Goal: Task Accomplishment & Management: Use online tool/utility

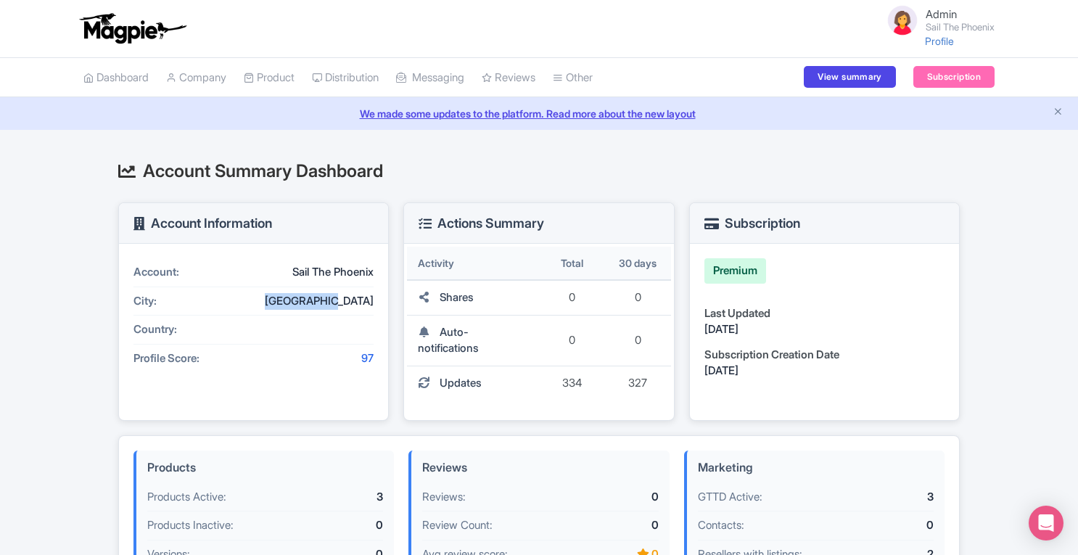
drag, startPoint x: 315, startPoint y: 301, endPoint x: 382, endPoint y: 303, distance: 66.8
click at [382, 303] on div "Account: Sail The Phoenix City: Philipsburg Country: Profile Score: 97" at bounding box center [253, 332] width 269 height 176
click at [363, 298] on div "[GEOGRAPHIC_DATA]" at bounding box center [307, 301] width 131 height 17
drag, startPoint x: 311, startPoint y: 304, endPoint x: 377, endPoint y: 300, distance: 66.9
click at [377, 300] on div "Account: Sail The Phoenix City: Philipsburg Country: Profile Score: 97" at bounding box center [253, 332] width 269 height 176
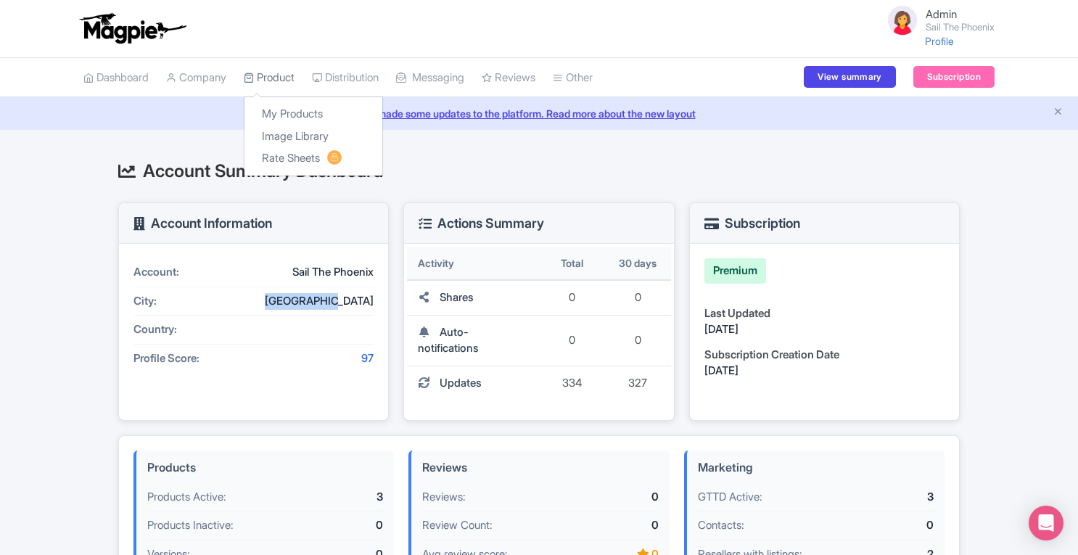
click at [279, 82] on link "Product" at bounding box center [269, 78] width 51 height 40
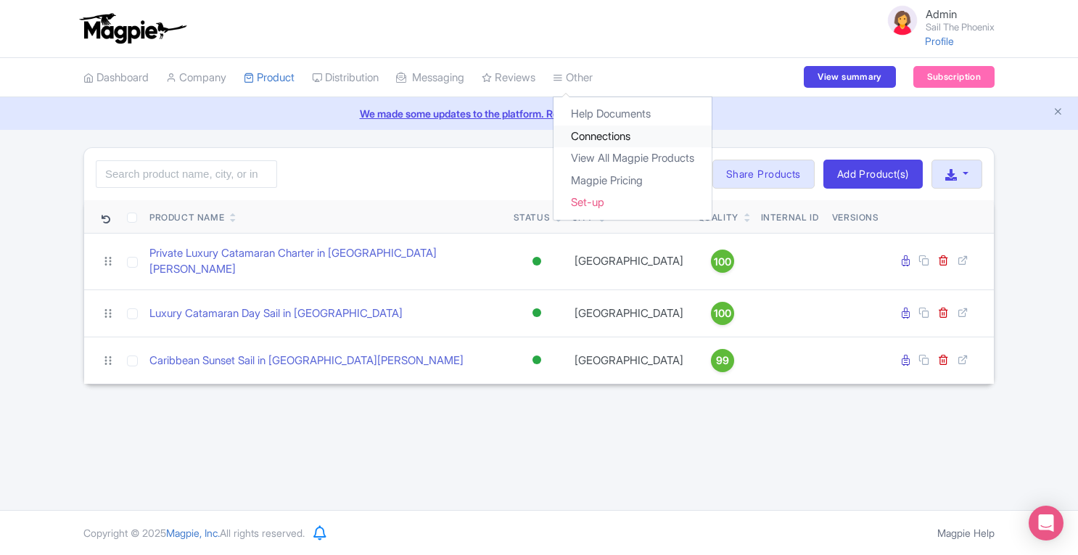
click at [592, 131] on link "Connections" at bounding box center [633, 137] width 158 height 22
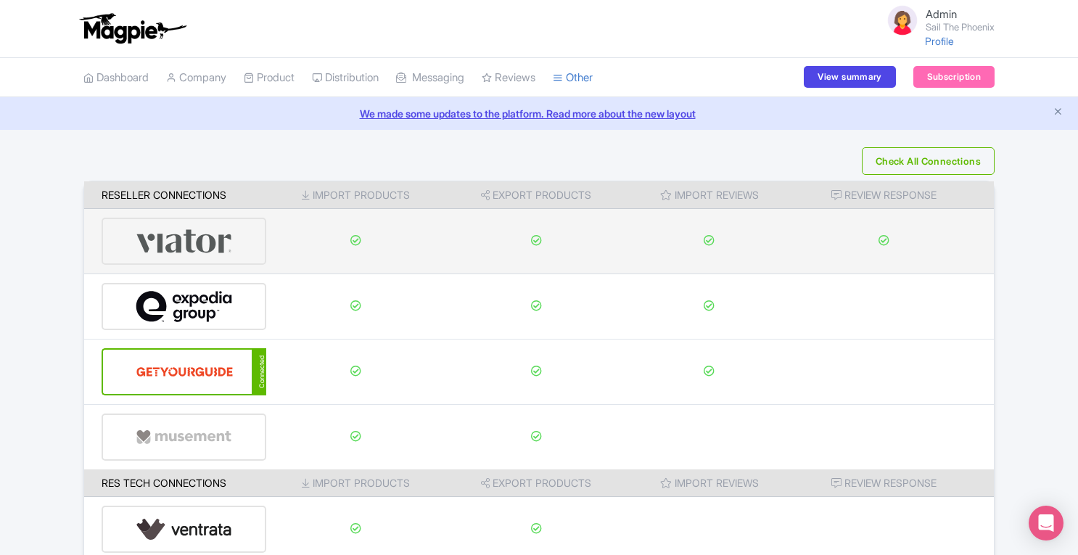
click at [192, 253] on img at bounding box center [184, 241] width 97 height 44
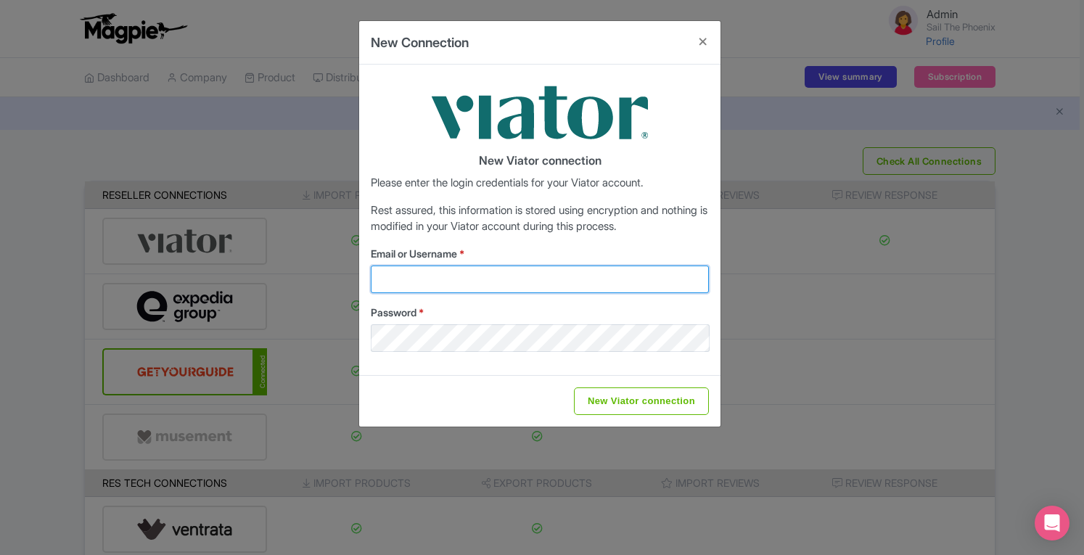
click at [534, 279] on input "Email or Username *" at bounding box center [540, 280] width 338 height 28
click at [1049, 232] on div "New Connection New Viator connection Please enter the login credentials for you…" at bounding box center [542, 277] width 1084 height 555
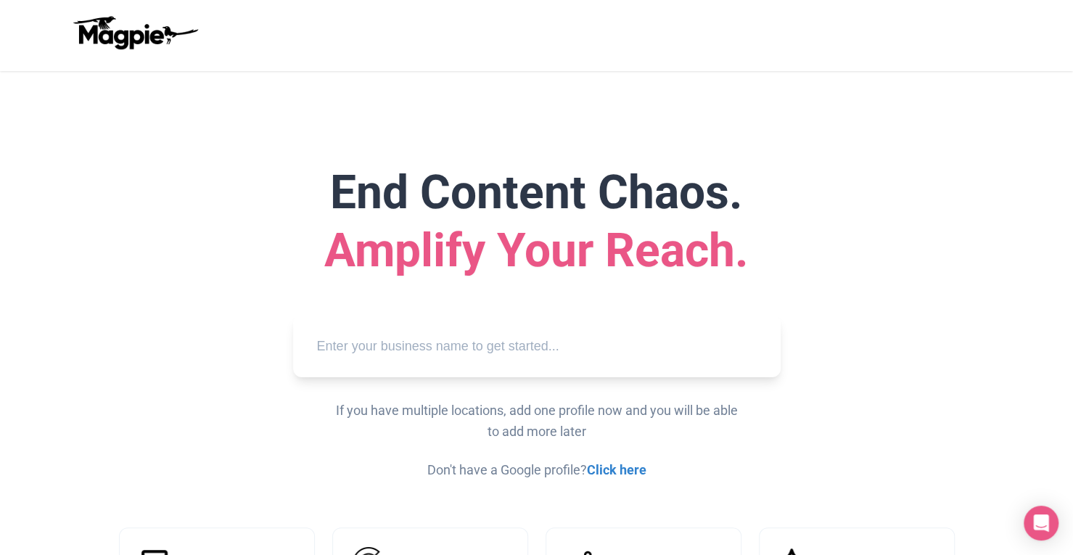
click at [563, 351] on input "text" at bounding box center [537, 347] width 464 height 40
paste input "De Palm Tours Aruba"
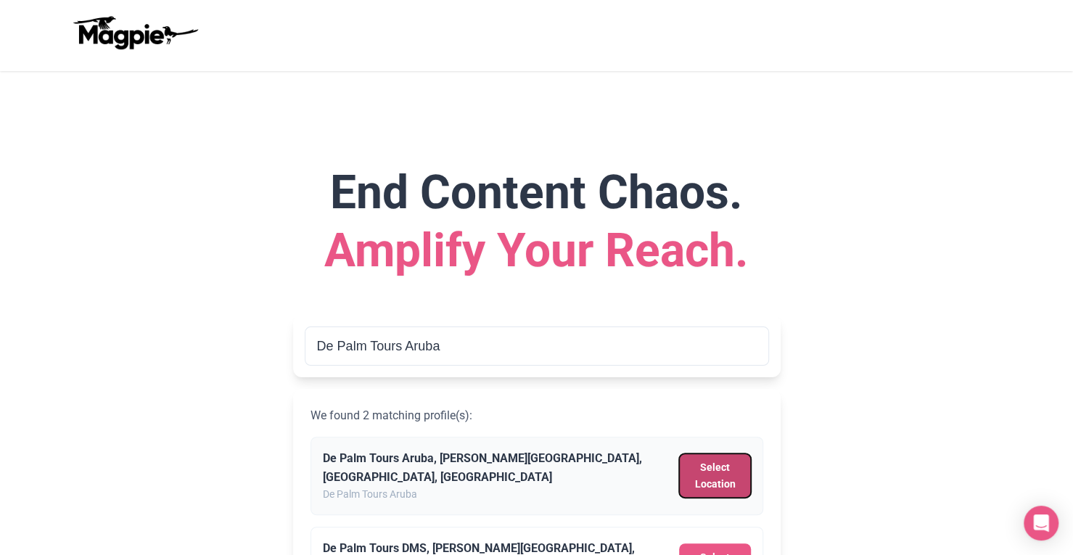
click at [707, 473] on button "Select Location" at bounding box center [714, 476] width 71 height 44
type input "De Palm Tours Aruba, L.G. Smith Boulevard, Oranjestad, Aruba"
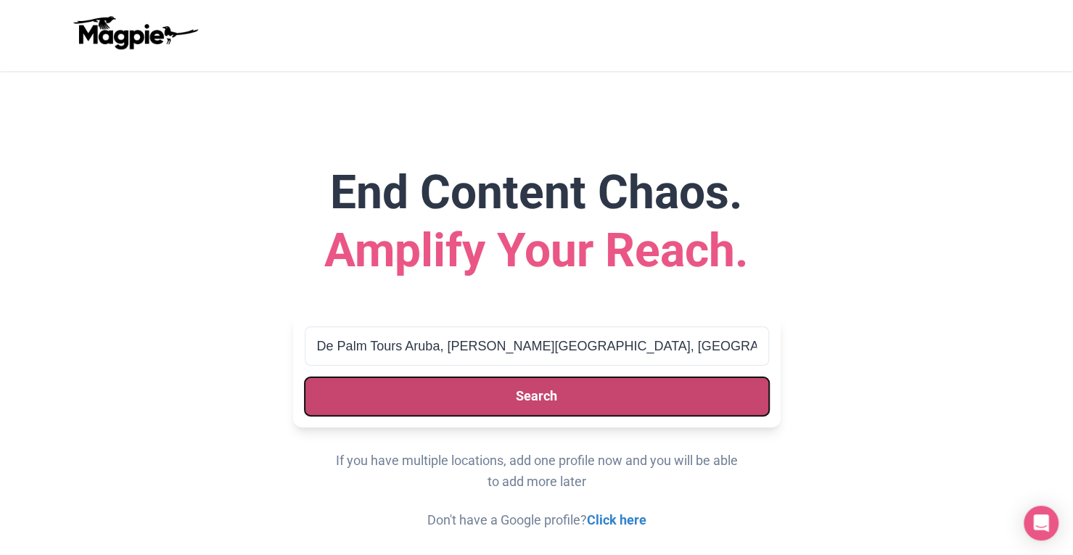
click at [643, 402] on button "Search" at bounding box center [537, 396] width 464 height 38
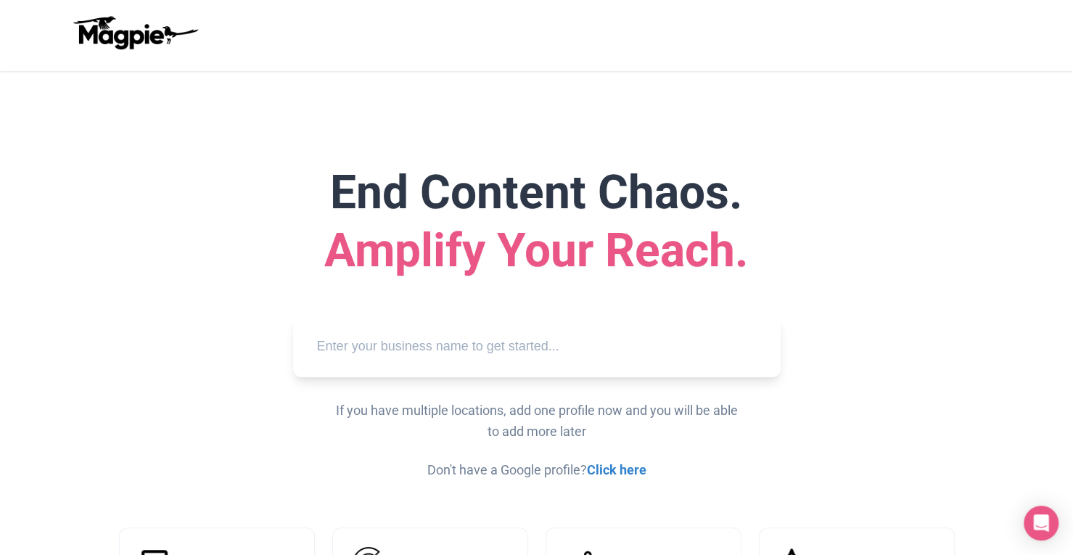
click at [538, 350] on input "text" at bounding box center [537, 347] width 464 height 40
paste input "De Palm Tours Aruba"
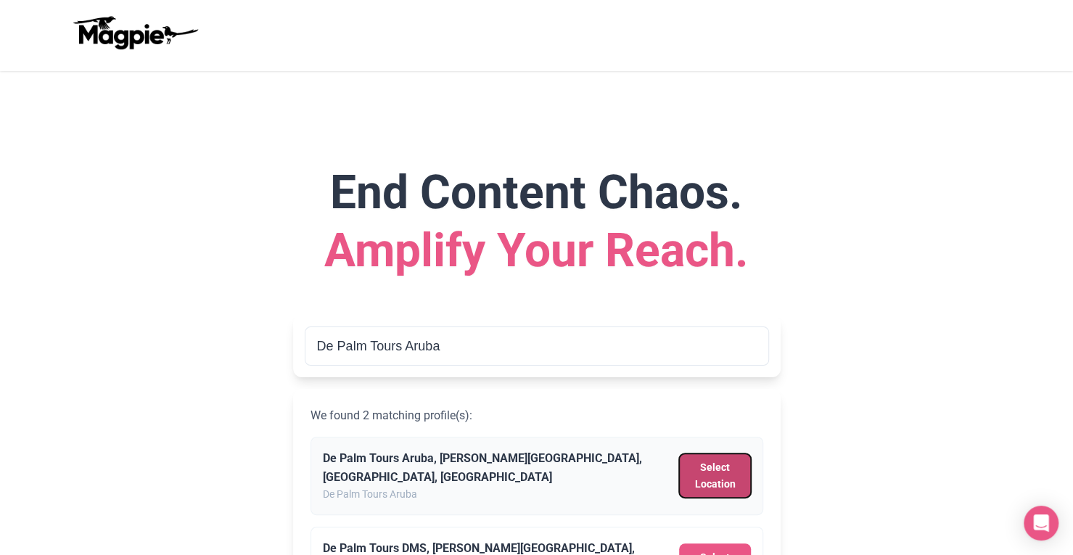
click at [717, 476] on button "Select Location" at bounding box center [714, 476] width 71 height 44
type input "De Palm Tours Aruba, L.G. Smith Boulevard, Oranjestad, Aruba"
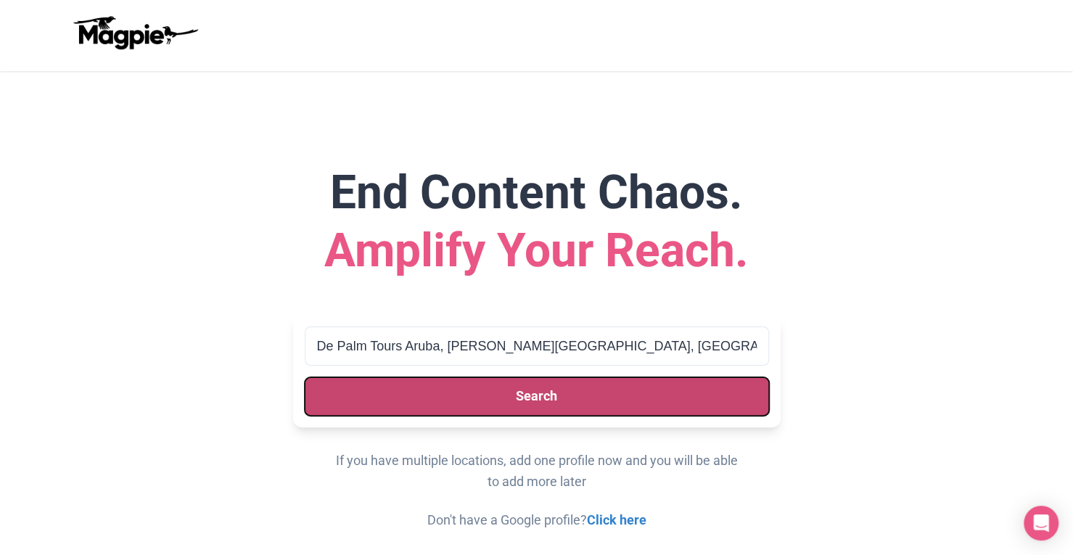
click at [587, 393] on button "Search" at bounding box center [537, 396] width 464 height 38
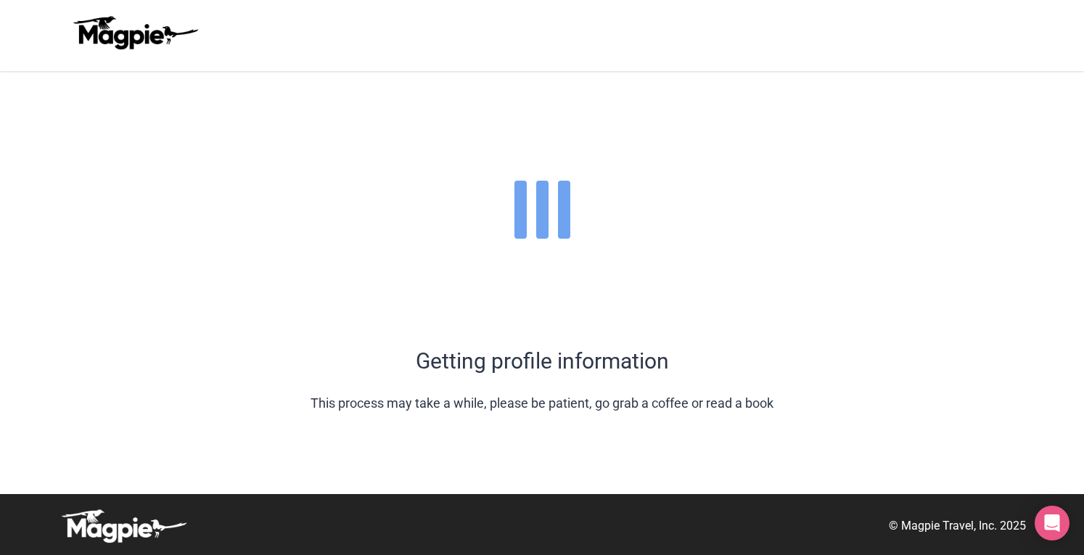
click at [782, 268] on div at bounding box center [542, 210] width 1084 height 278
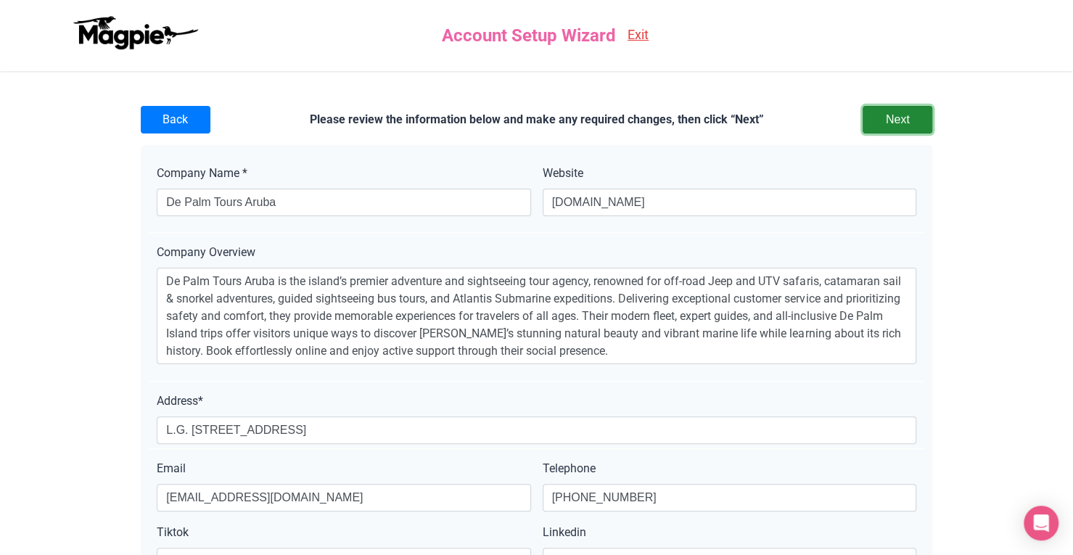
click at [908, 124] on input "Next" at bounding box center [898, 120] width 70 height 28
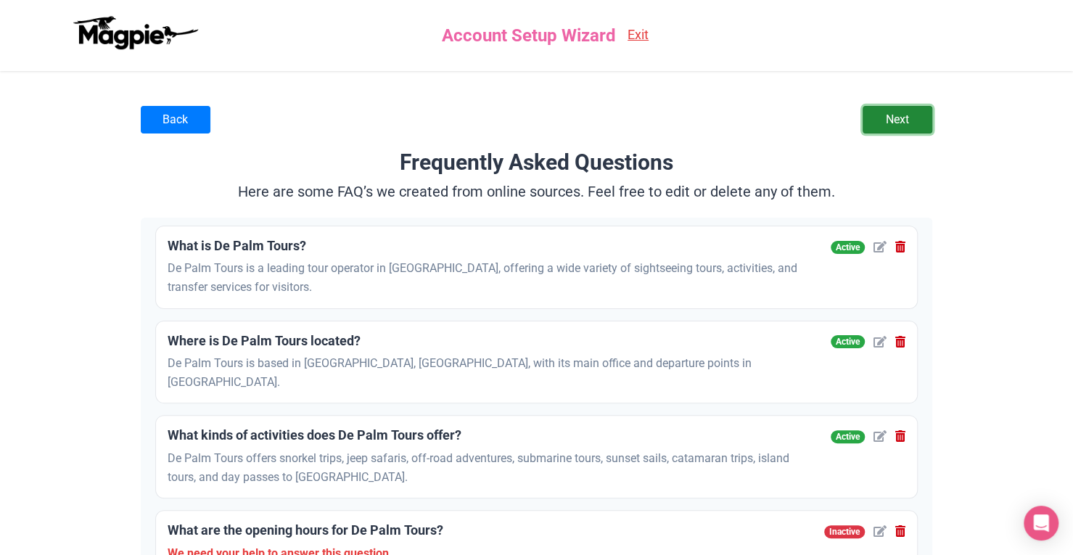
click at [897, 128] on link "Next" at bounding box center [898, 120] width 70 height 28
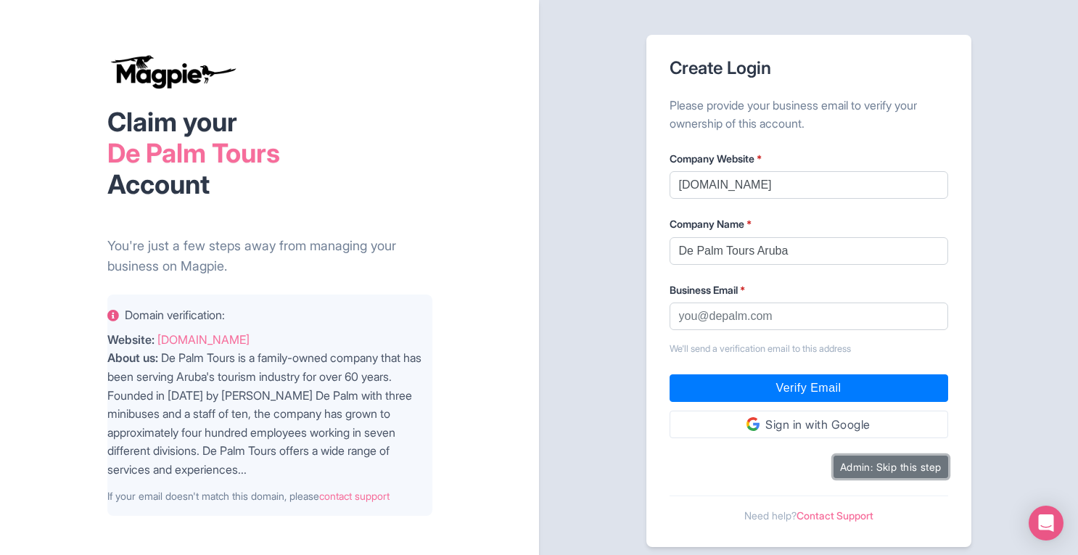
click at [866, 471] on button "Admin: Skip this step" at bounding box center [891, 467] width 115 height 22
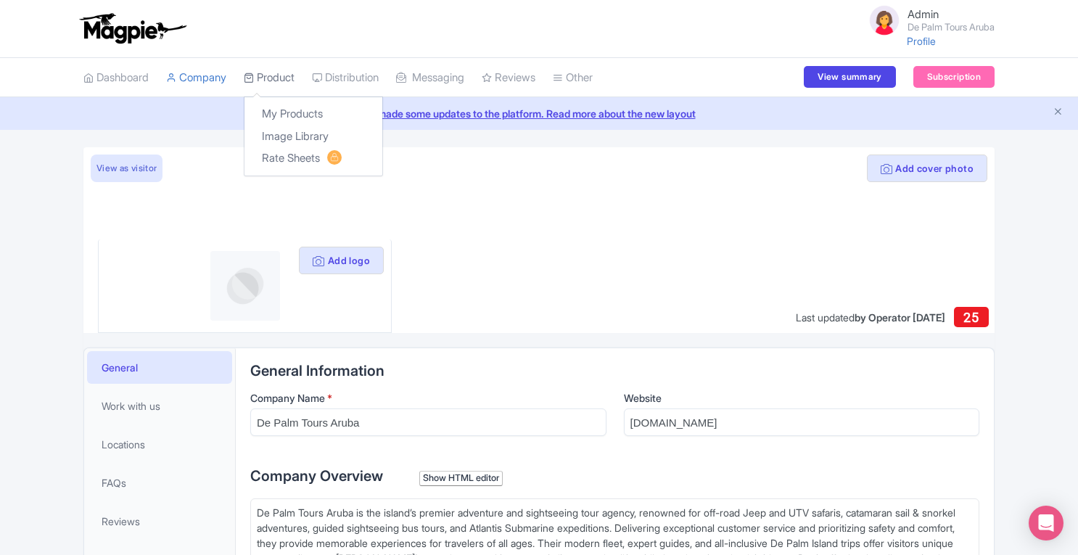
click at [286, 80] on link "Product" at bounding box center [269, 78] width 51 height 40
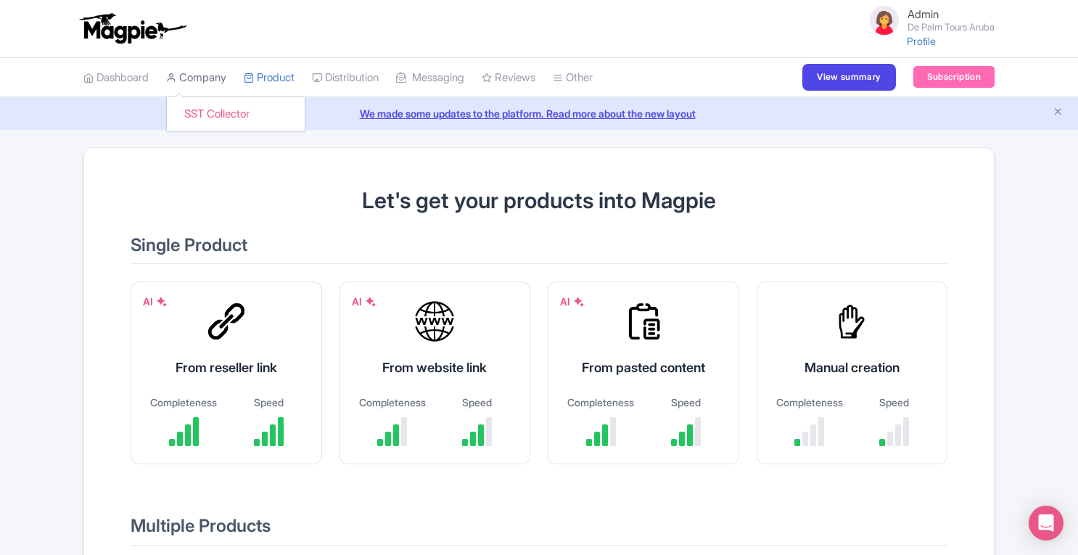
click at [213, 78] on link "Company" at bounding box center [196, 78] width 60 height 40
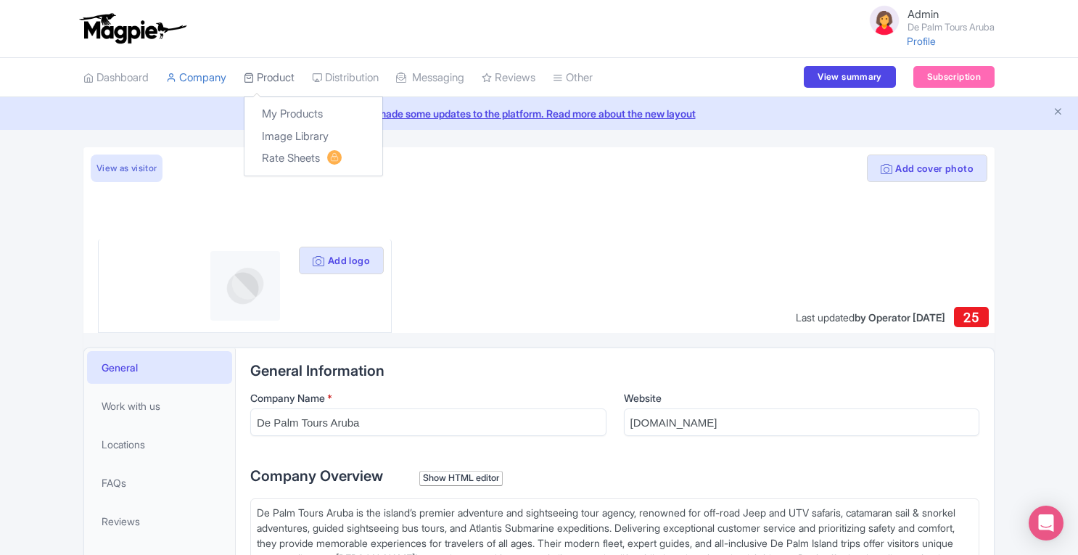
click at [273, 83] on link "Product" at bounding box center [269, 78] width 51 height 40
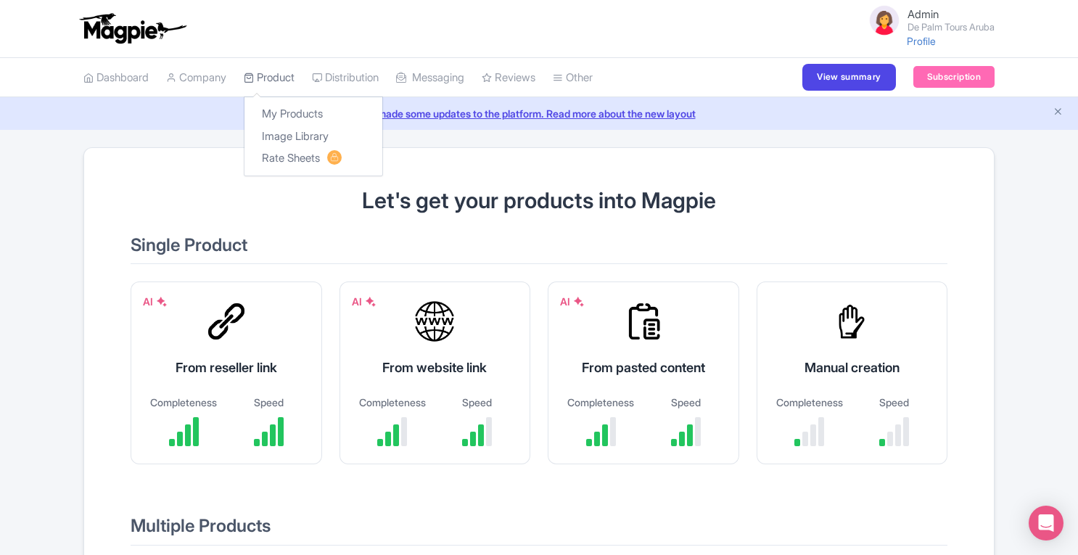
click at [276, 79] on link "Product" at bounding box center [269, 78] width 51 height 40
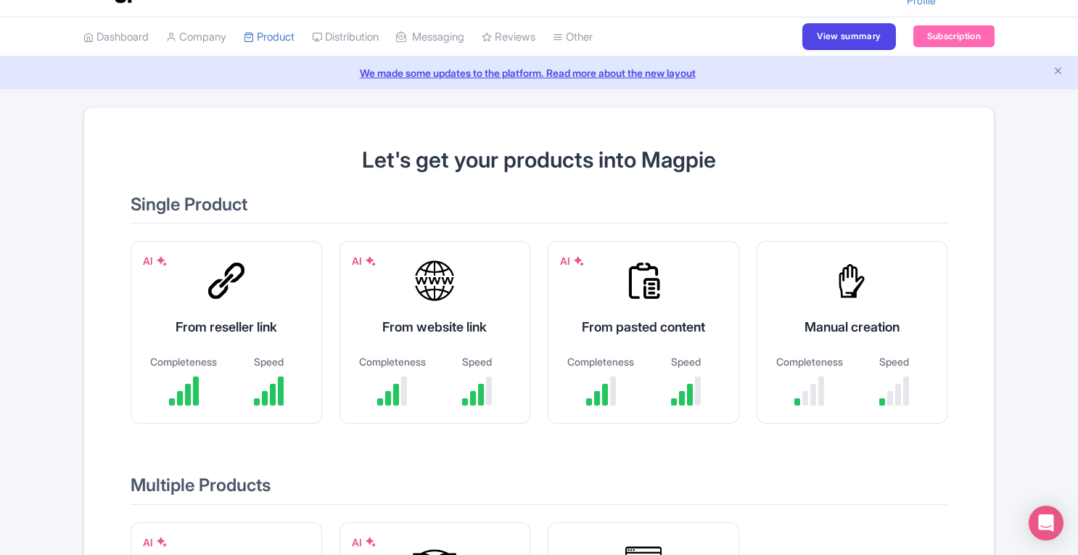
scroll to position [12, 0]
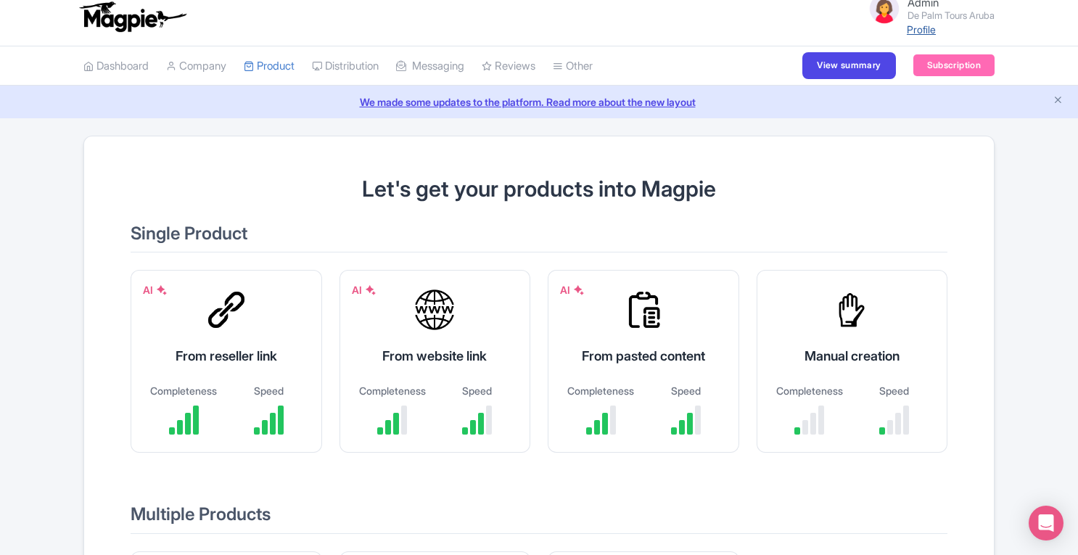
click at [910, 31] on link "Profile" at bounding box center [921, 29] width 29 height 12
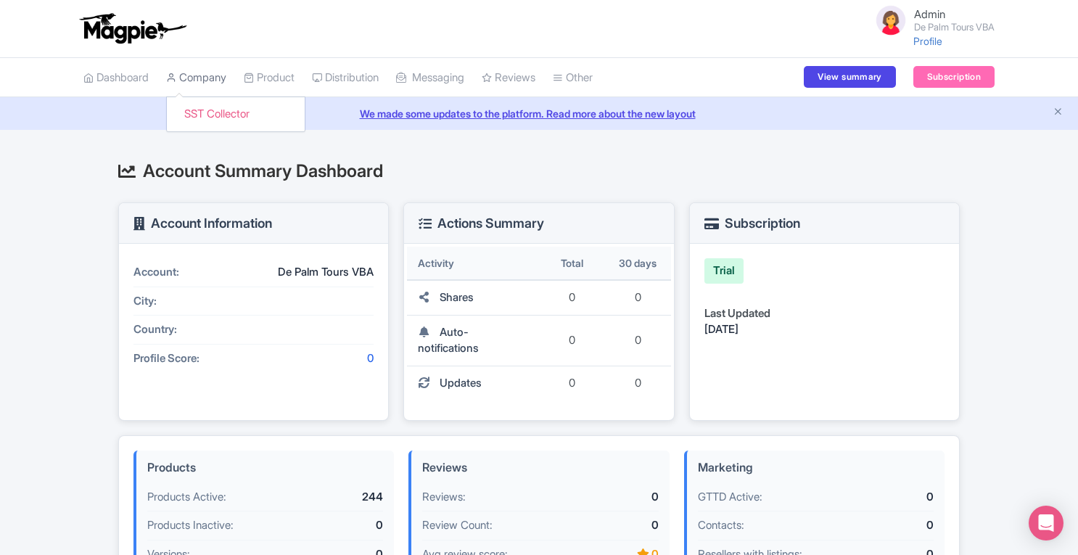
click at [204, 77] on link "Company" at bounding box center [196, 78] width 60 height 40
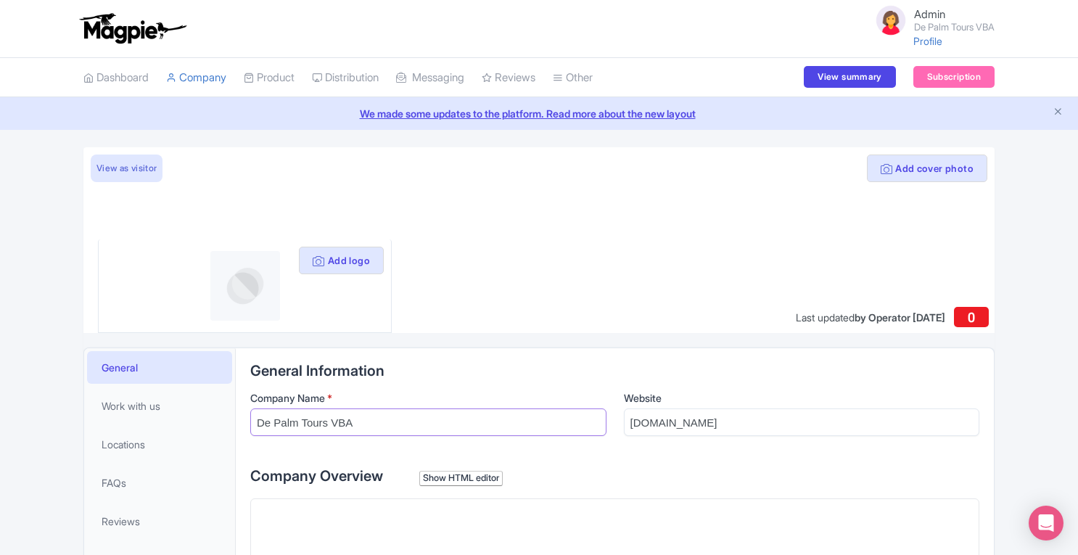
drag, startPoint x: 254, startPoint y: 422, endPoint x: 385, endPoint y: 414, distance: 130.8
click at [385, 414] on input "De Palm Tours VBA" at bounding box center [428, 423] width 356 height 28
drag, startPoint x: 634, startPoint y: 426, endPoint x: 724, endPoint y: 413, distance: 90.2
click at [724, 413] on input "[DOMAIN_NAME]" at bounding box center [802, 423] width 356 height 28
click at [628, 424] on input "[DOMAIN_NAME]" at bounding box center [802, 423] width 356 height 28
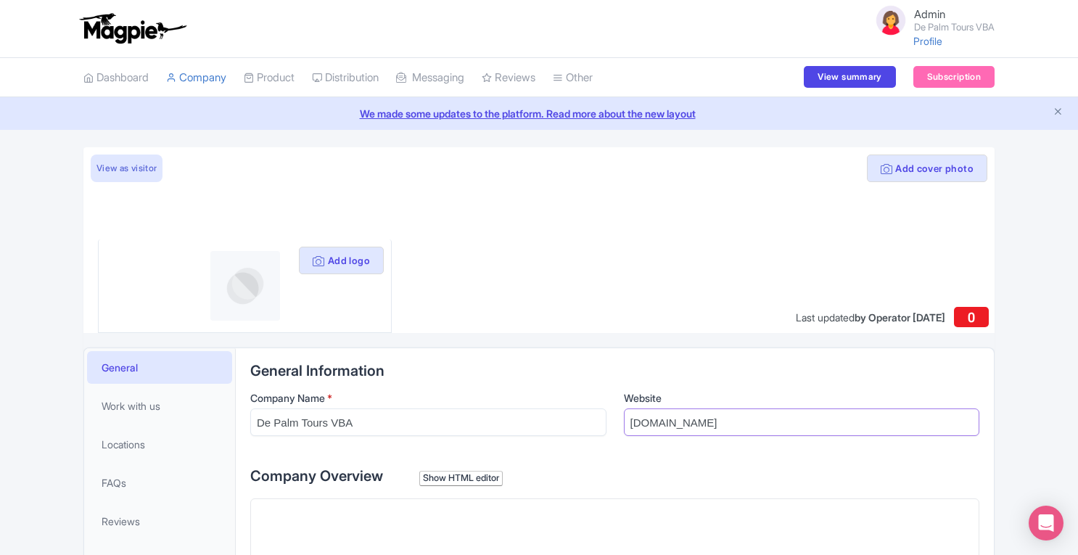
drag, startPoint x: 628, startPoint y: 424, endPoint x: 734, endPoint y: 420, distance: 106.0
click at [734, 420] on input "[DOMAIN_NAME]" at bounding box center [802, 423] width 356 height 28
click at [272, 77] on link "Product" at bounding box center [269, 78] width 51 height 40
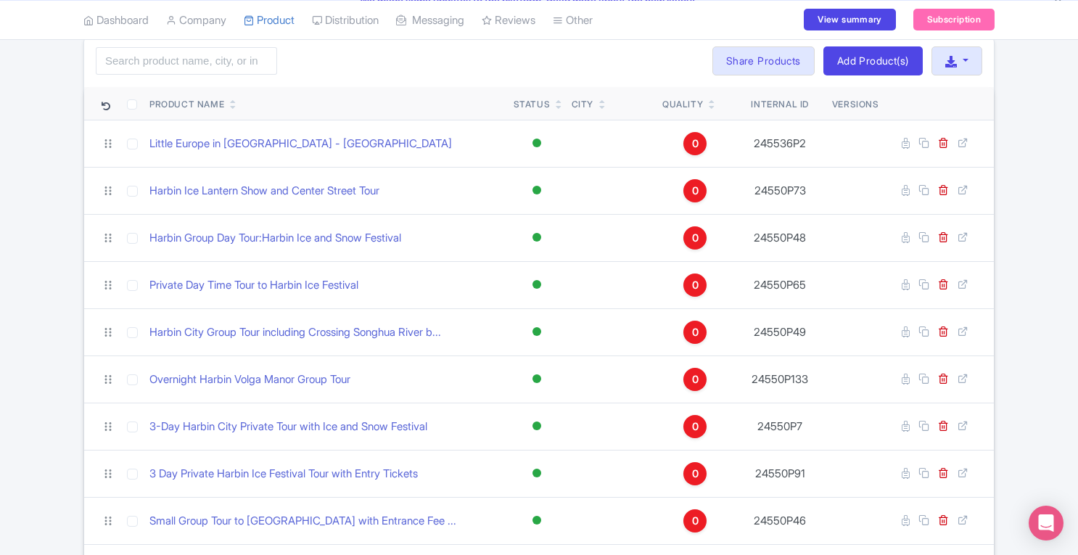
scroll to position [120, 0]
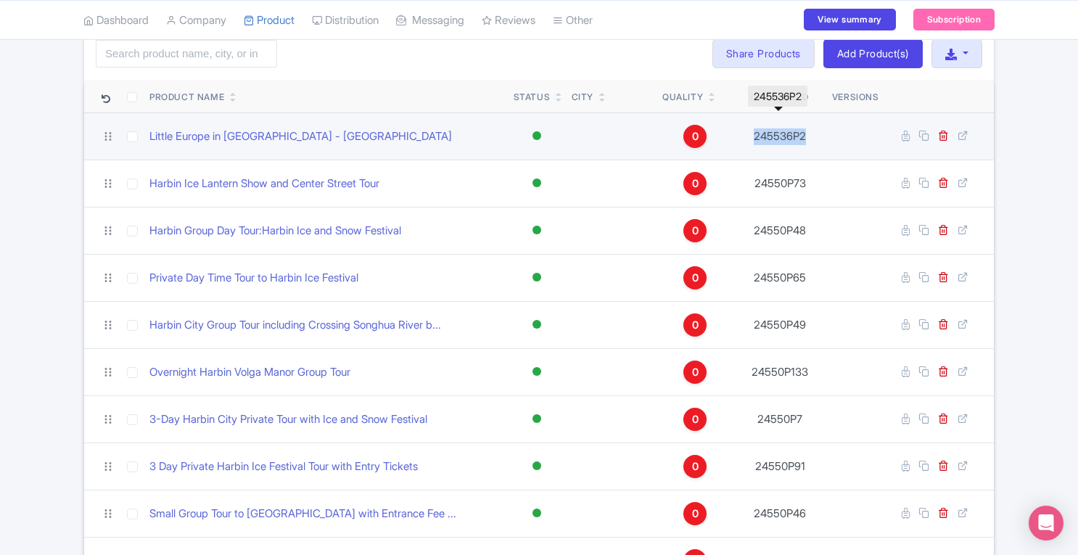
drag, startPoint x: 807, startPoint y: 140, endPoint x: 755, endPoint y: 140, distance: 52.2
click at [755, 140] on td "245536P2" at bounding box center [780, 135] width 92 height 47
copy td "245536P2"
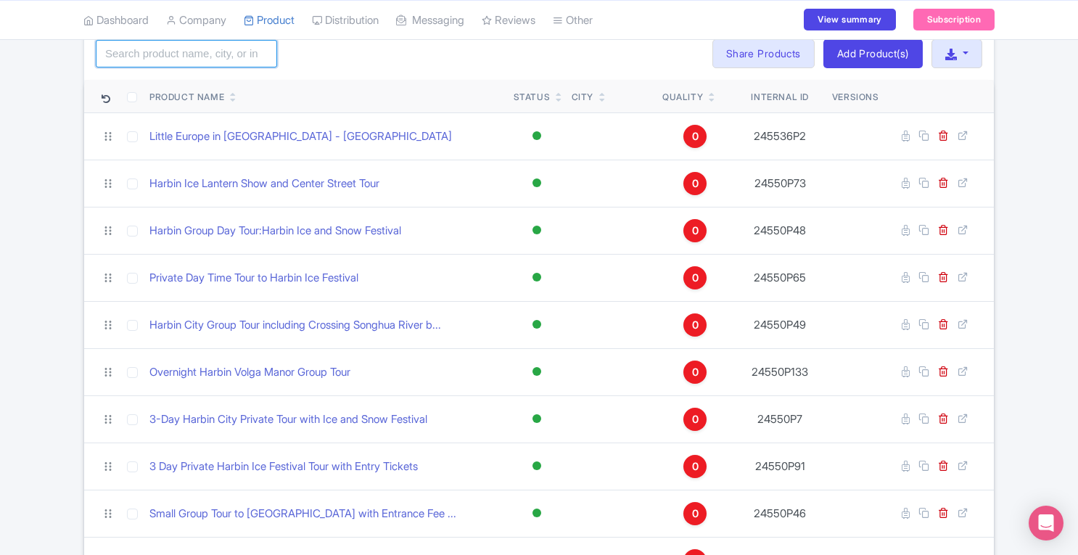
click at [149, 57] on input "search" at bounding box center [186, 54] width 181 height 28
paste input "245536P2"
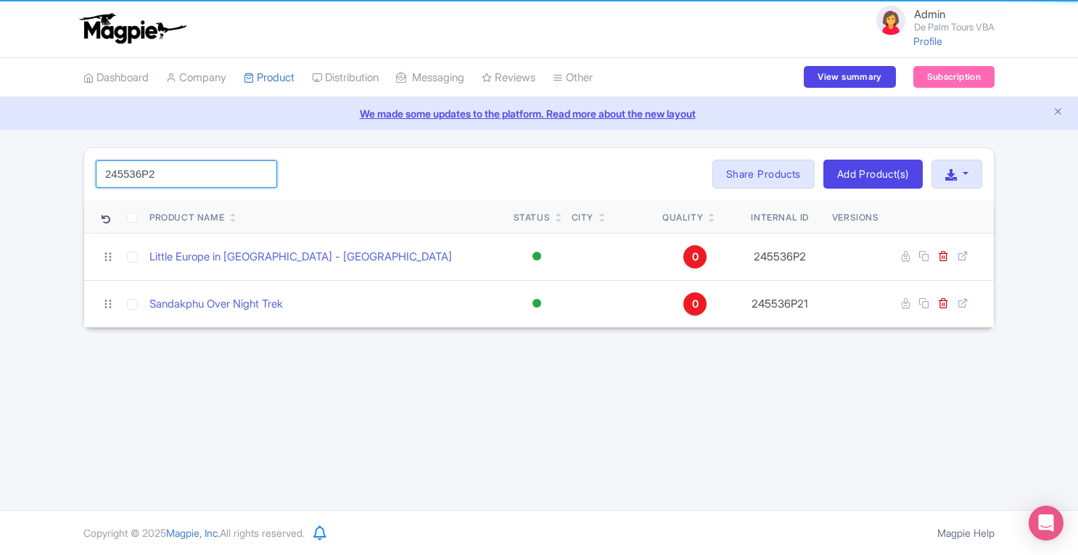
scroll to position [0, 0]
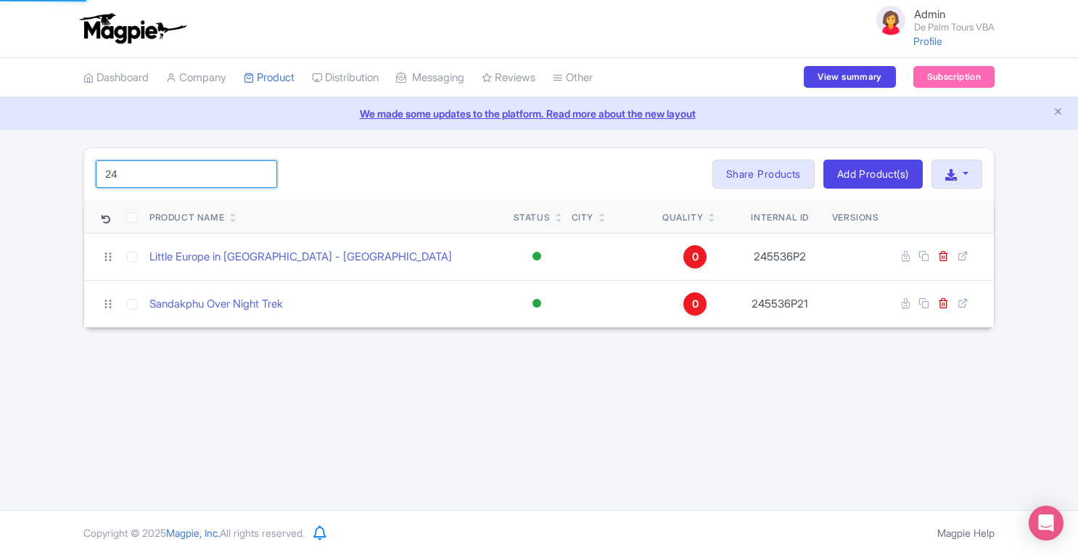
type input "2"
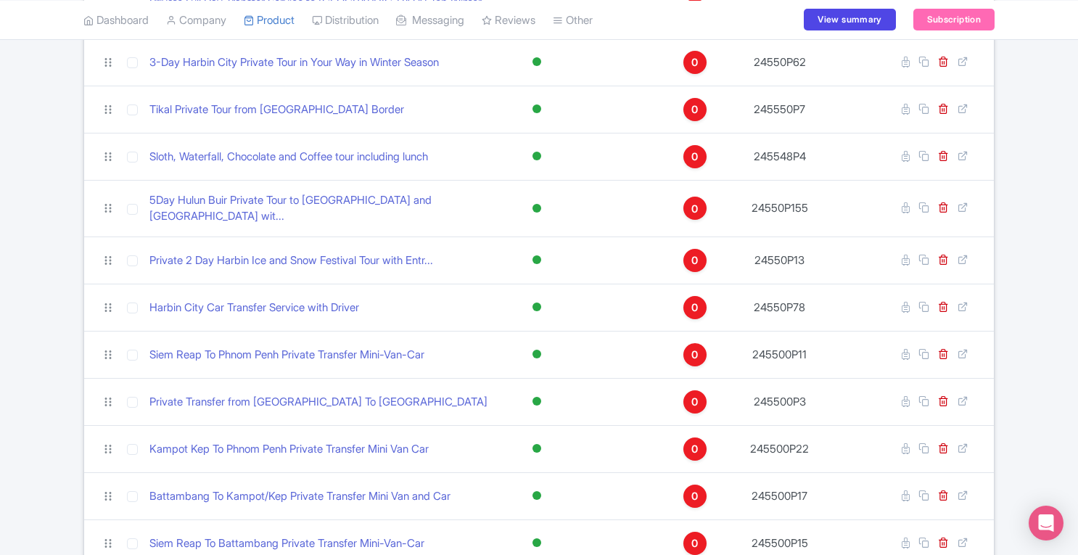
scroll to position [2422, 0]
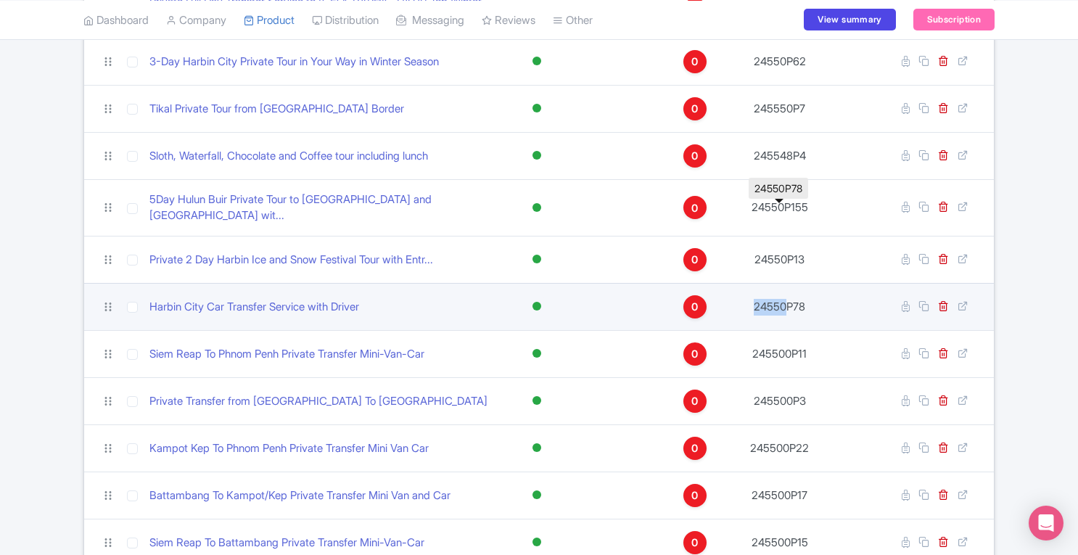
drag, startPoint x: 784, startPoint y: 227, endPoint x: 751, endPoint y: 229, distance: 32.7
click at [751, 283] on td "24550P78" at bounding box center [780, 306] width 93 height 47
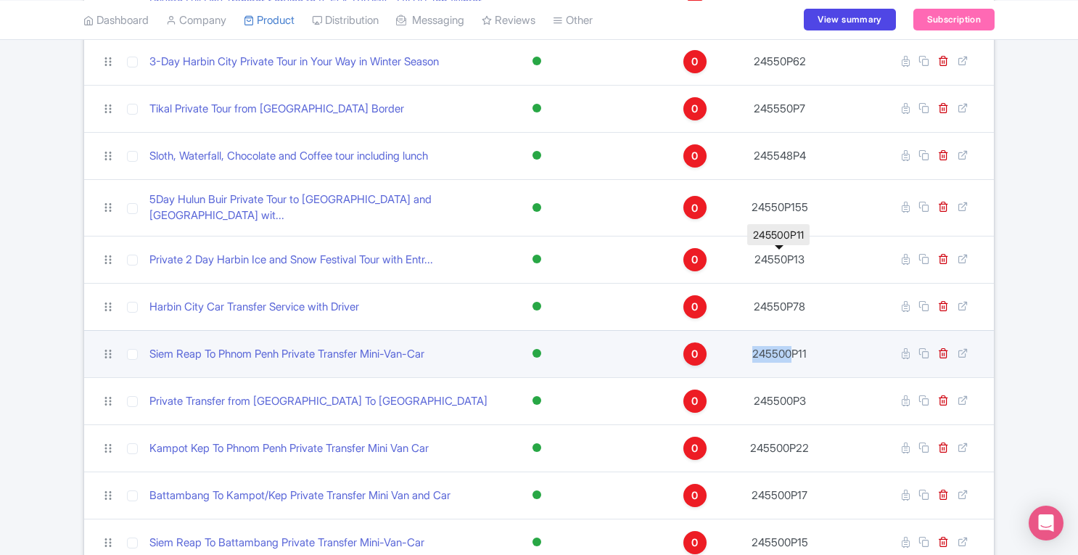
drag, startPoint x: 750, startPoint y: 272, endPoint x: 792, endPoint y: 272, distance: 41.4
click at [792, 330] on td "245500P11" at bounding box center [780, 353] width 93 height 47
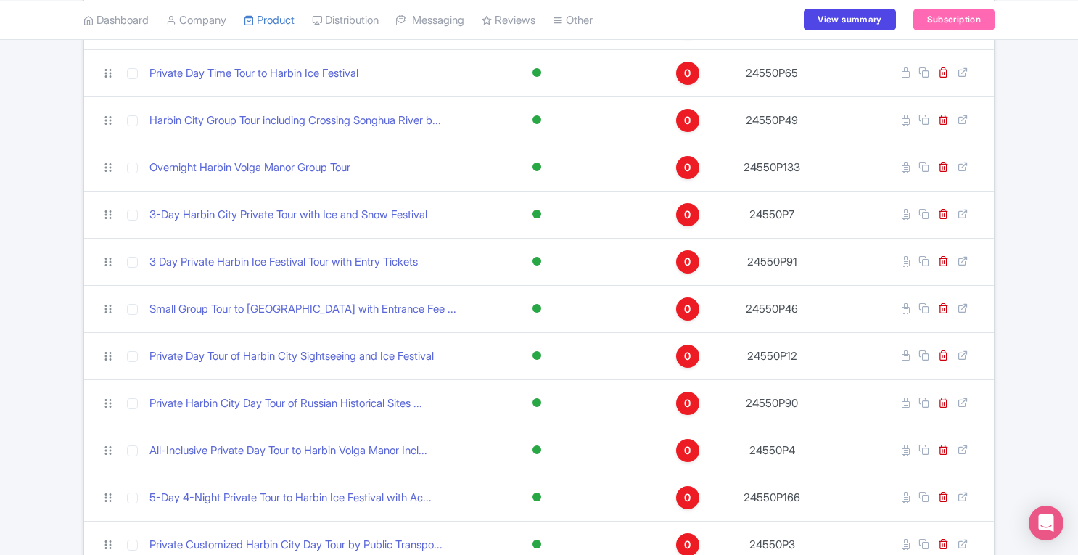
scroll to position [0, 0]
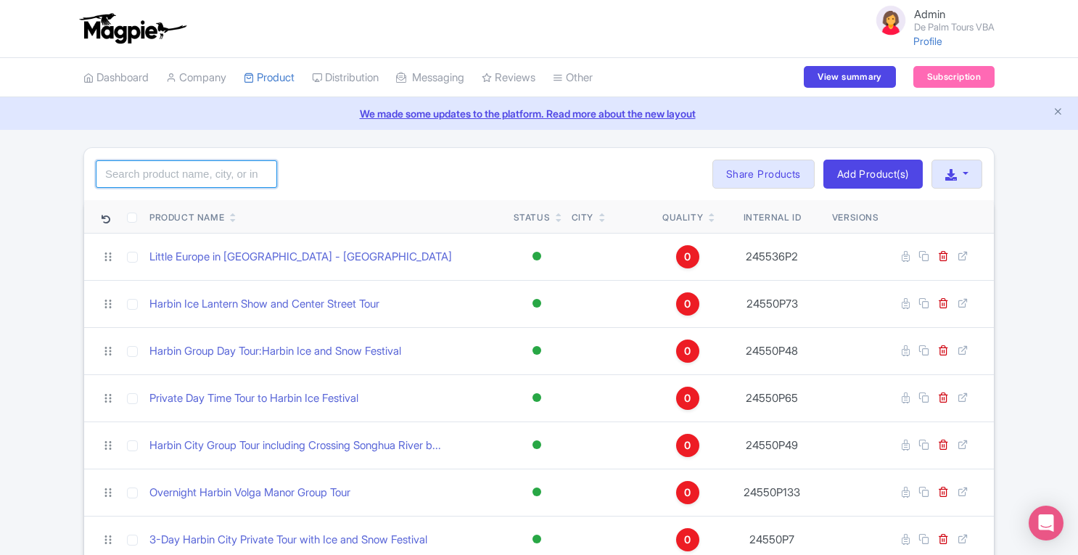
click at [234, 176] on input "search" at bounding box center [186, 174] width 181 height 28
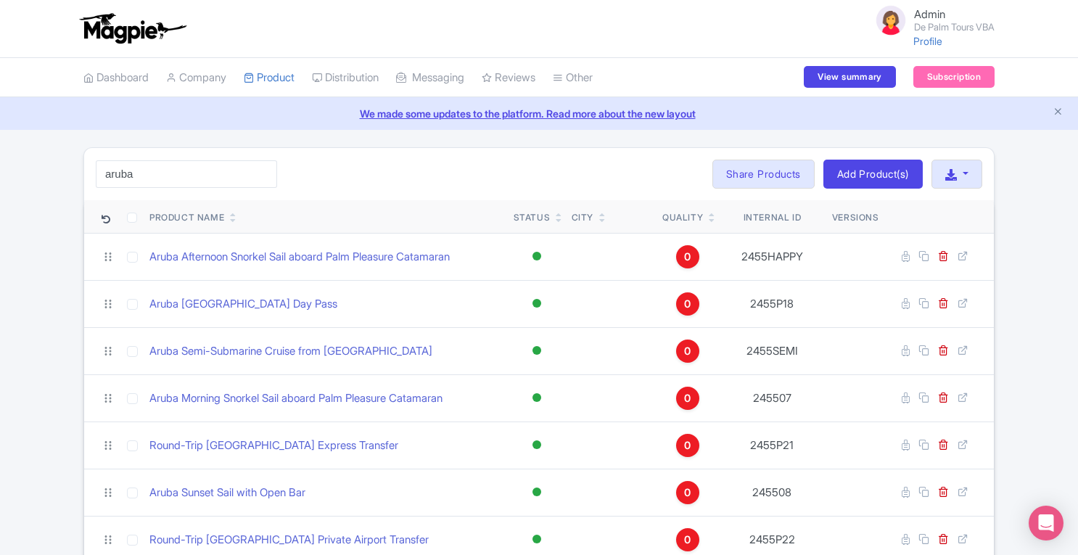
click at [1052, 173] on div "aruba Search Bulk Actions Delete Add to Collection Translate Share Products Add…" at bounding box center [539, 497] width 1078 height 700
click at [163, 179] on input "aruba" at bounding box center [186, 174] width 181 height 28
type input "a"
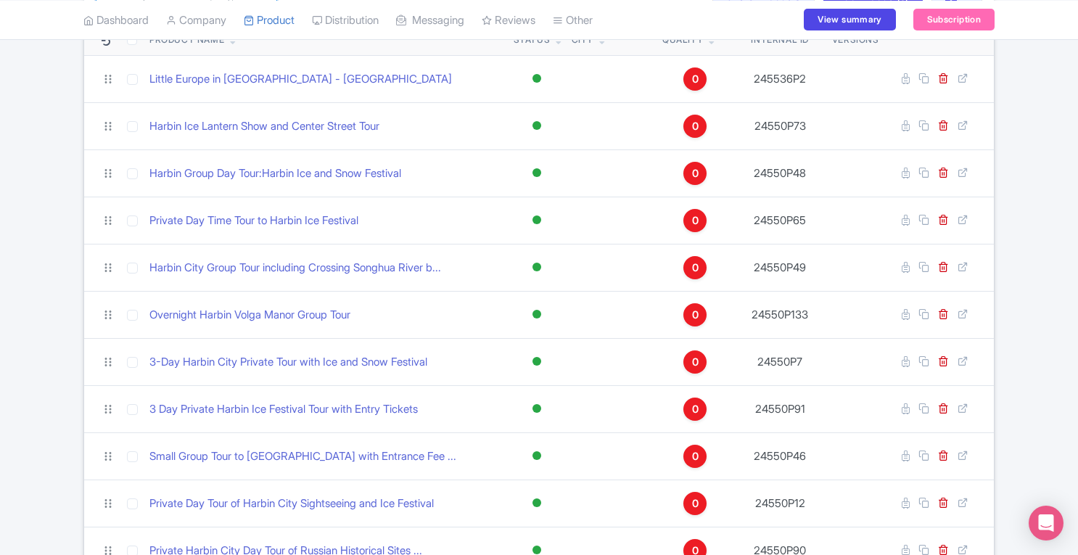
scroll to position [203, 0]
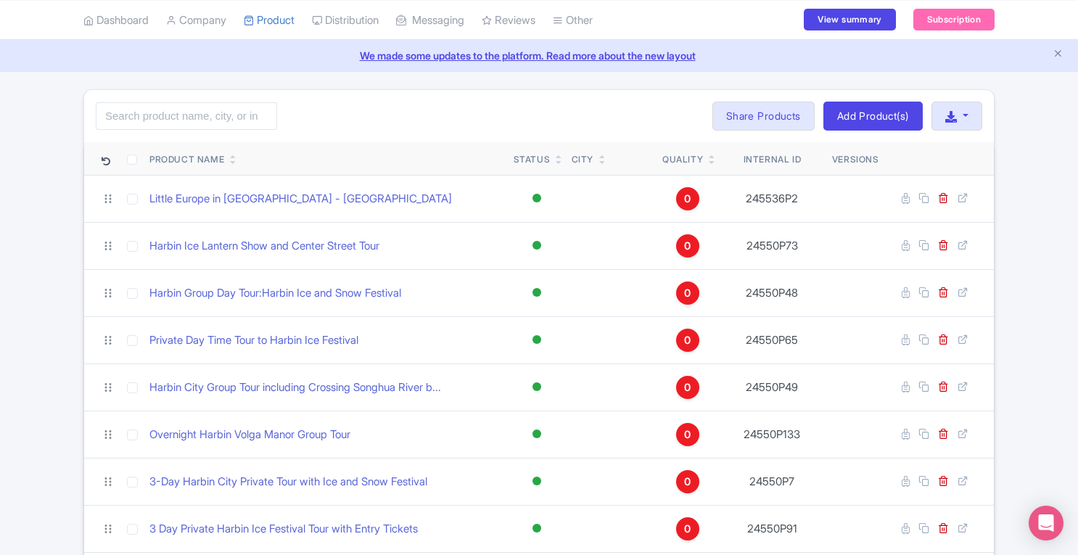
scroll to position [0, 0]
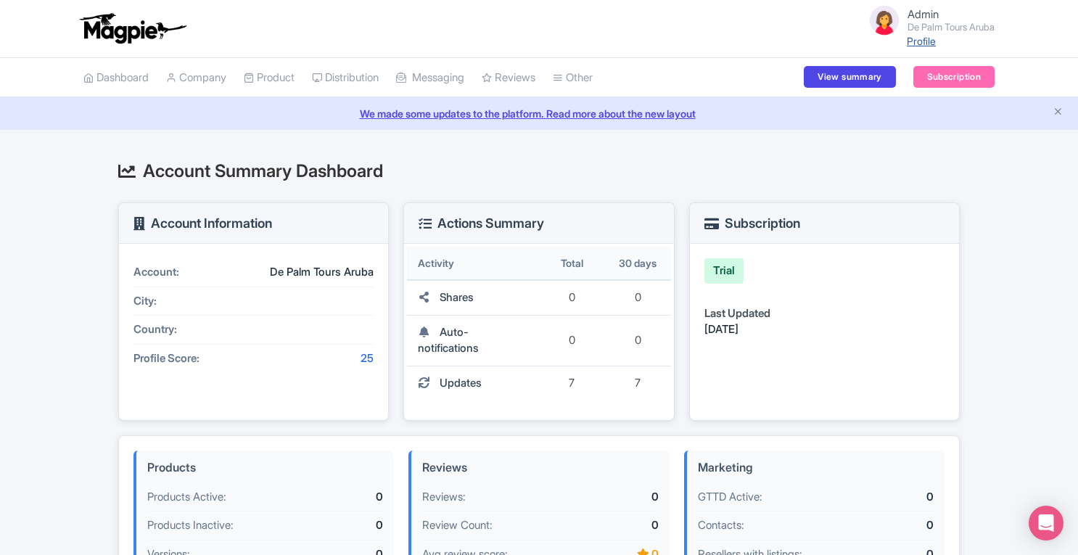
click at [909, 42] on link "Profile" at bounding box center [921, 41] width 29 height 12
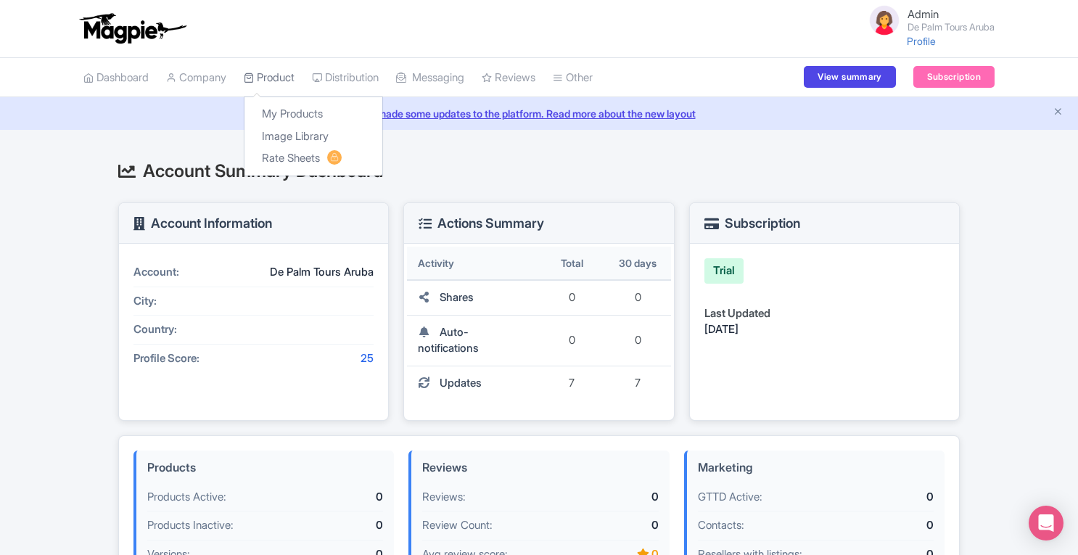
click at [295, 73] on link "Product" at bounding box center [269, 78] width 51 height 40
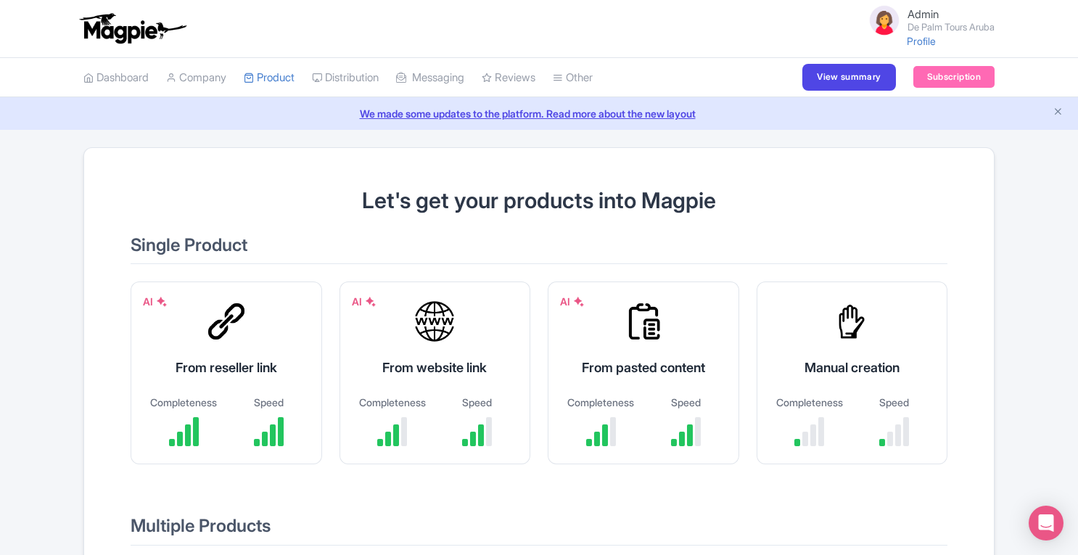
scroll to position [328, 0]
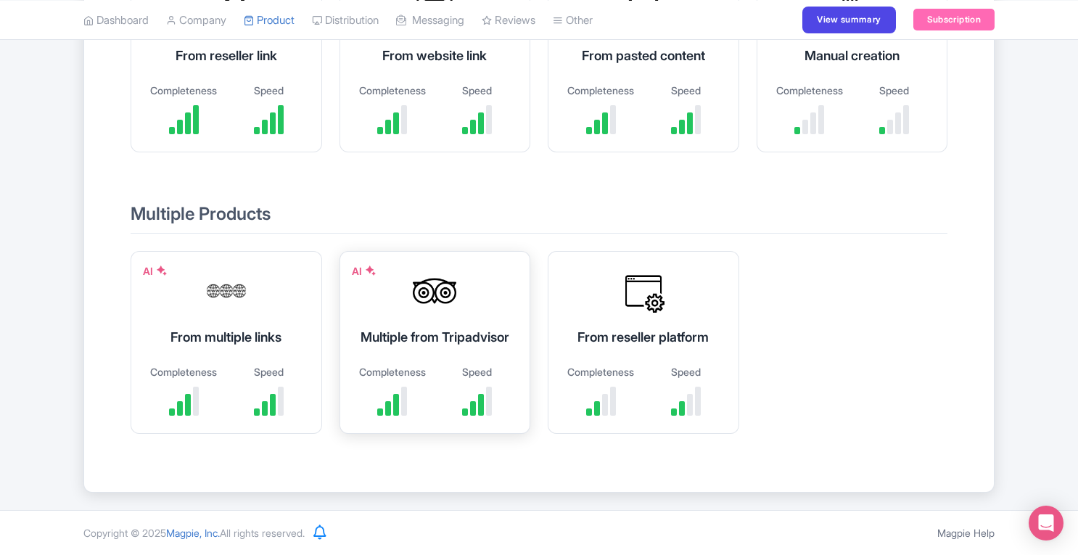
click at [462, 331] on div "Multiple from Tripadvisor" at bounding box center [435, 337] width 155 height 20
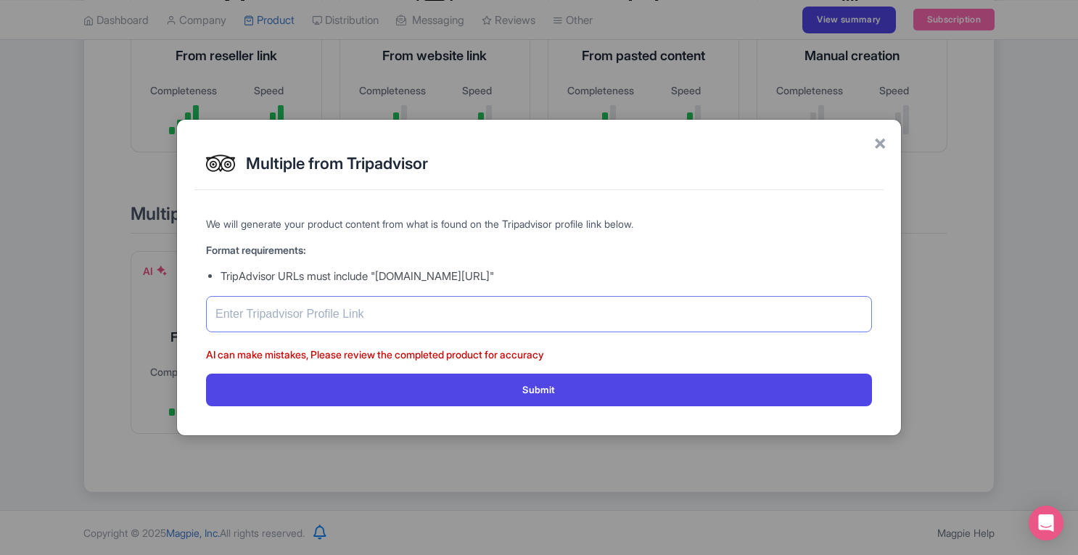
click at [456, 311] on input "text" at bounding box center [539, 314] width 666 height 36
paste input "[URL][DOMAIN_NAME]"
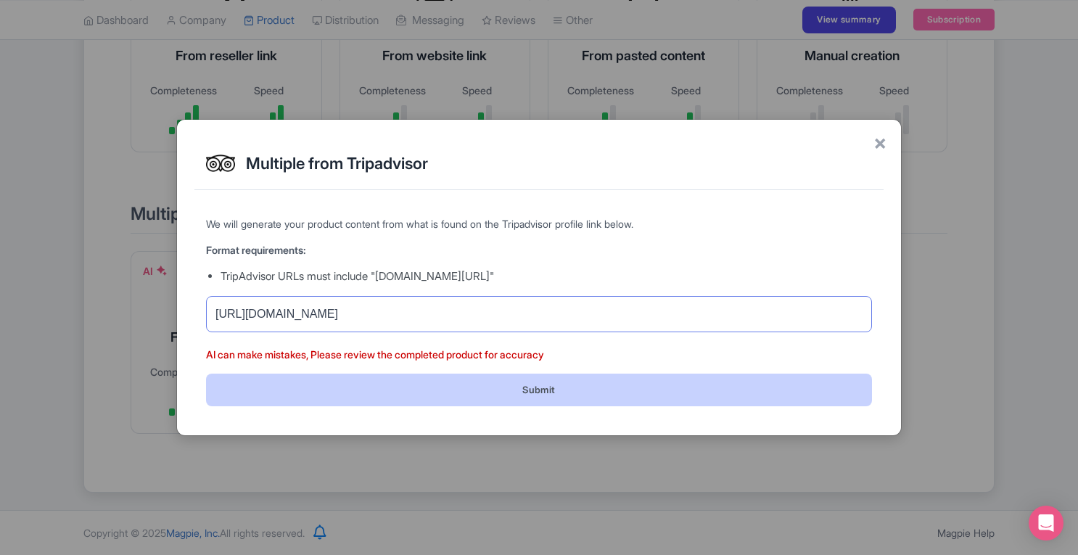
type input "[URL][DOMAIN_NAME]"
click at [657, 395] on button "Submit" at bounding box center [539, 390] width 666 height 33
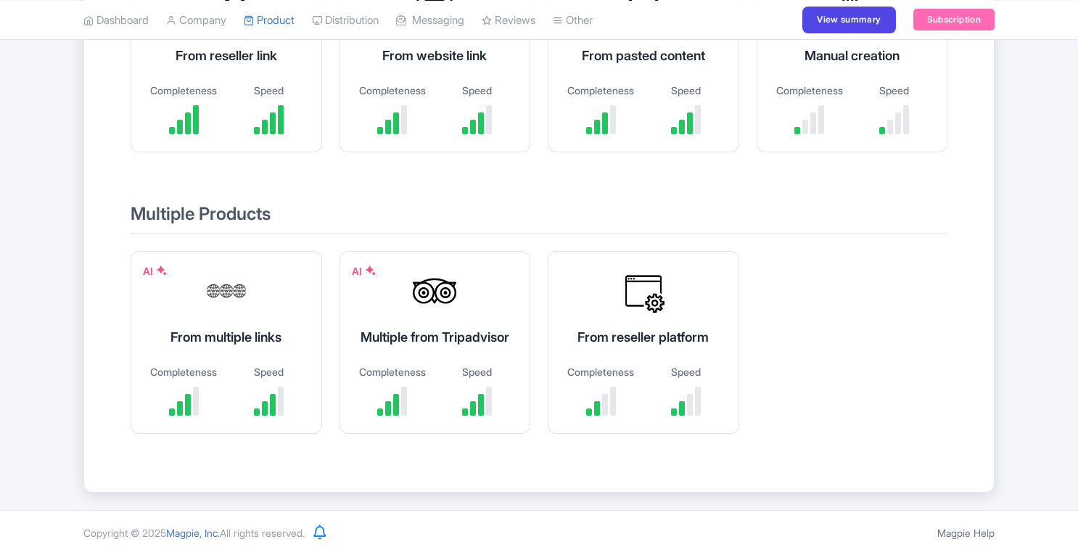
scroll to position [328, 0]
click at [448, 340] on div "Multiple from Tripadvisor" at bounding box center [435, 337] width 155 height 20
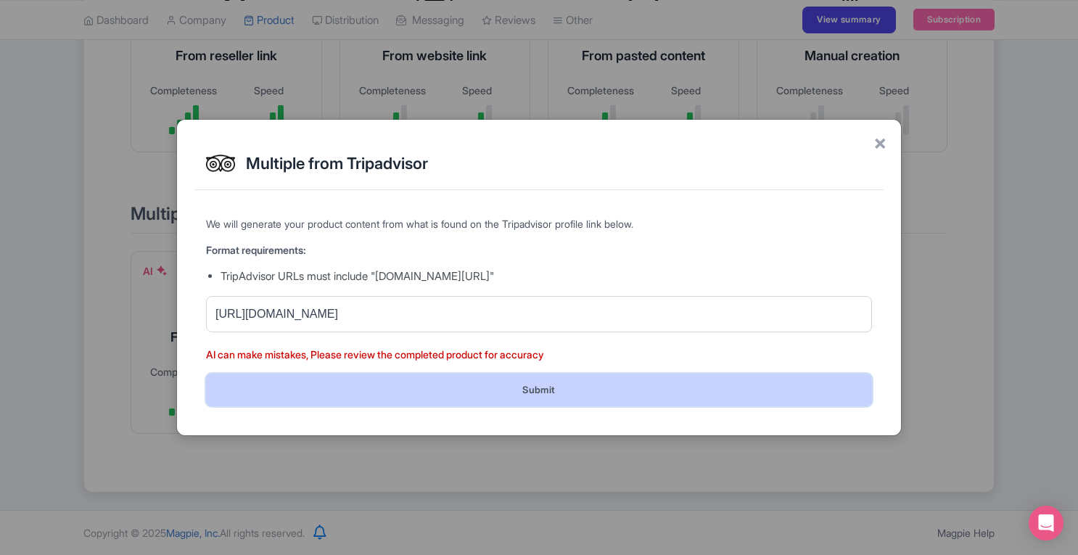
click at [588, 398] on button "Submit" at bounding box center [539, 390] width 666 height 33
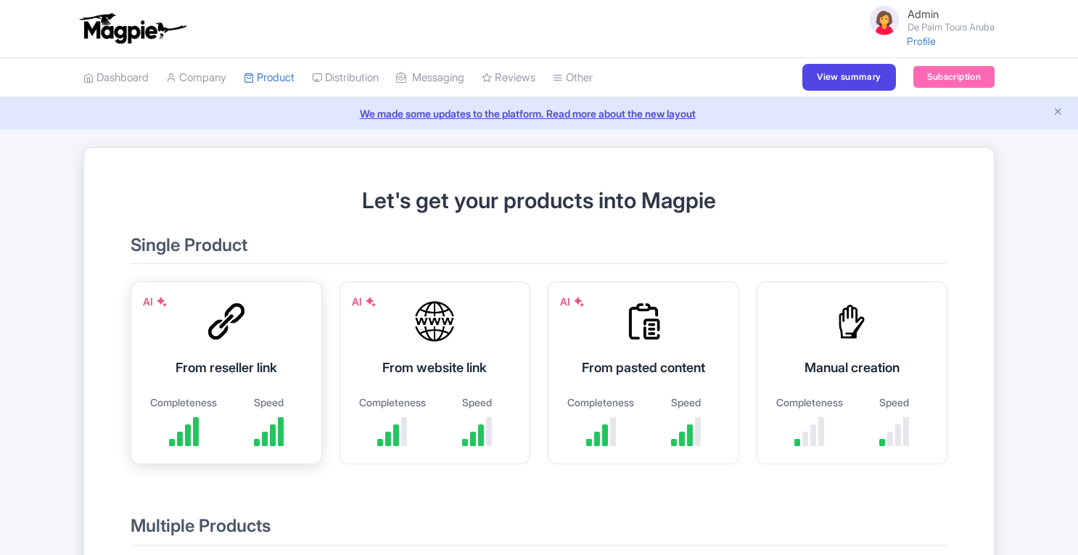
scroll to position [328, 0]
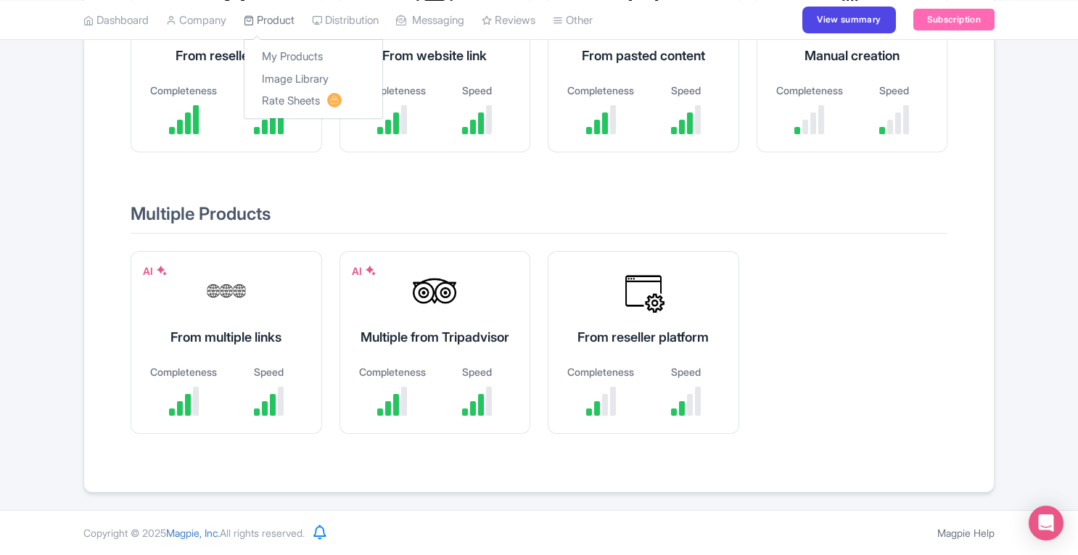
click at [277, 25] on link "Product" at bounding box center [269, 20] width 51 height 40
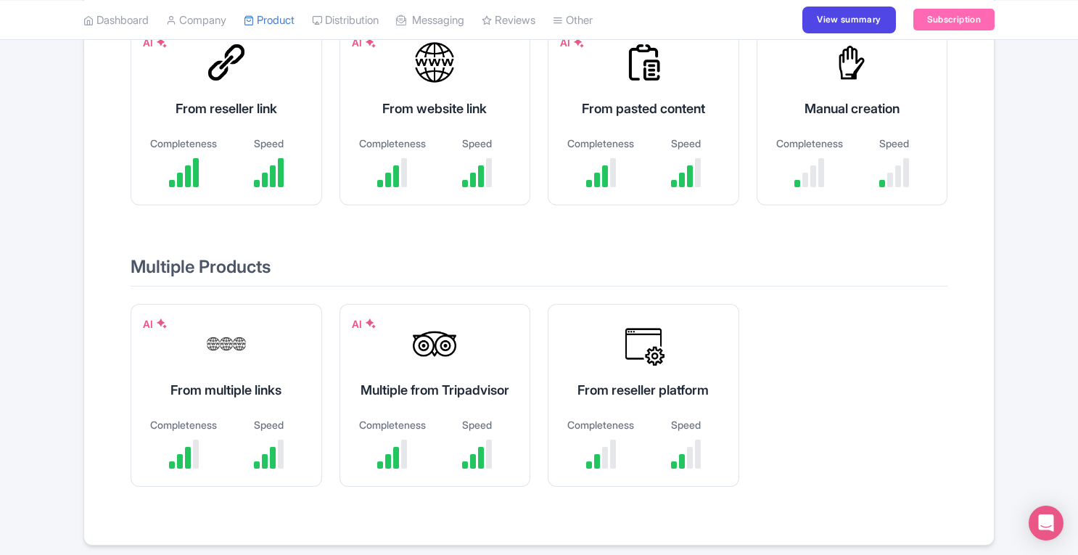
scroll to position [295, 0]
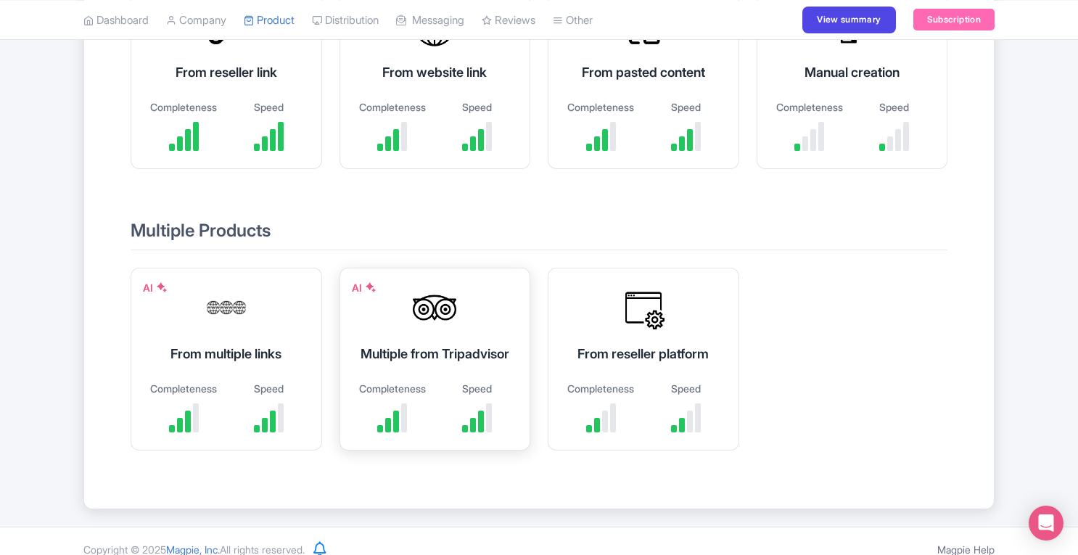
click at [432, 338] on div "AI Multiple from Tripadvisor Completeness Speed" at bounding box center [436, 359] width 192 height 183
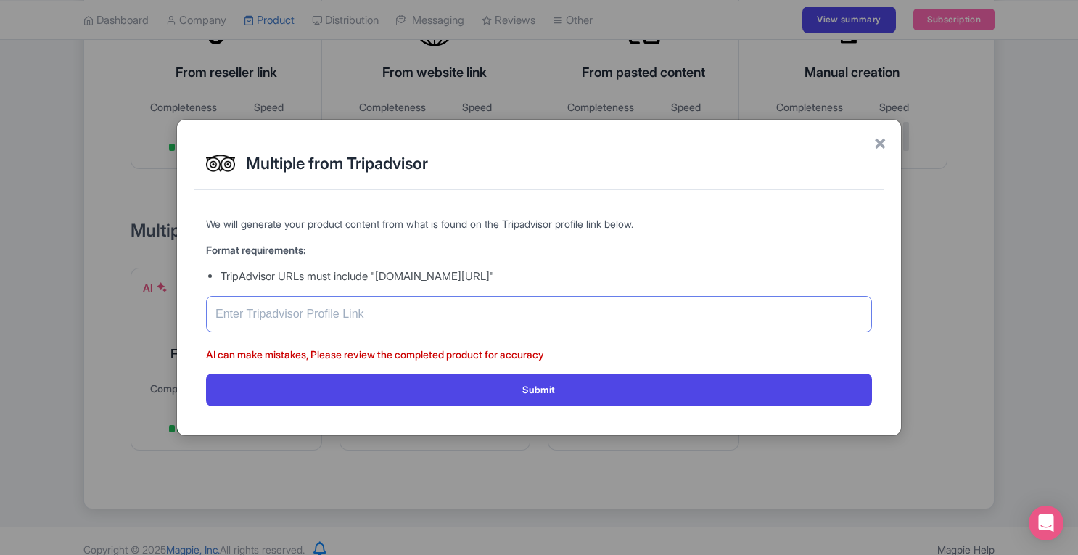
click at [422, 300] on input "text" at bounding box center [539, 314] width 666 height 36
paste input "https://www.tripadvisor.com/Attraction_Review-g147248-d152546-Reviews-De_Palm_T…"
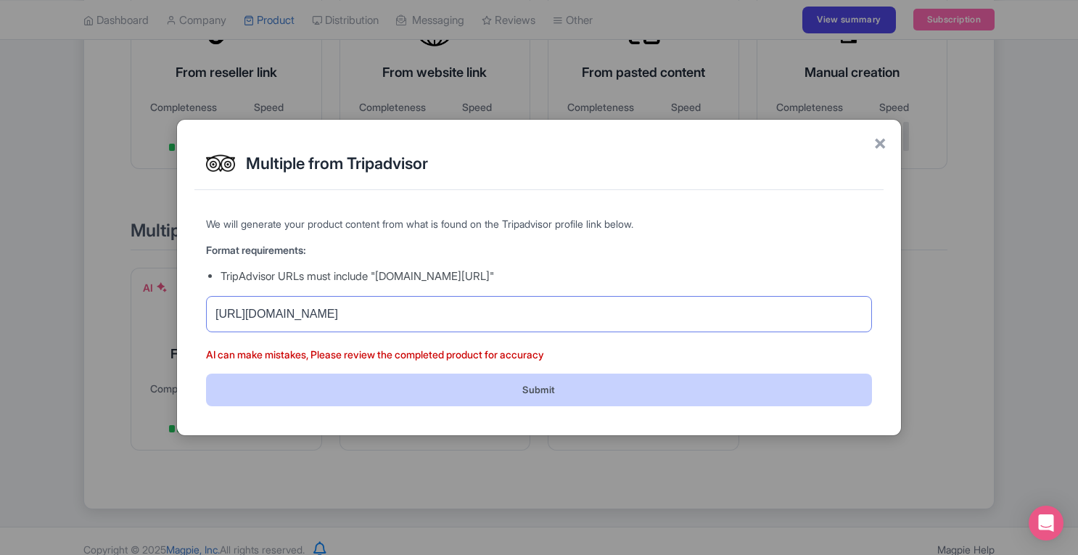
type input "https://www.tripadvisor.com/Attraction_Review-g147248-d152546-Reviews-De_Palm_T…"
click at [637, 388] on button "Submit" at bounding box center [539, 390] width 666 height 33
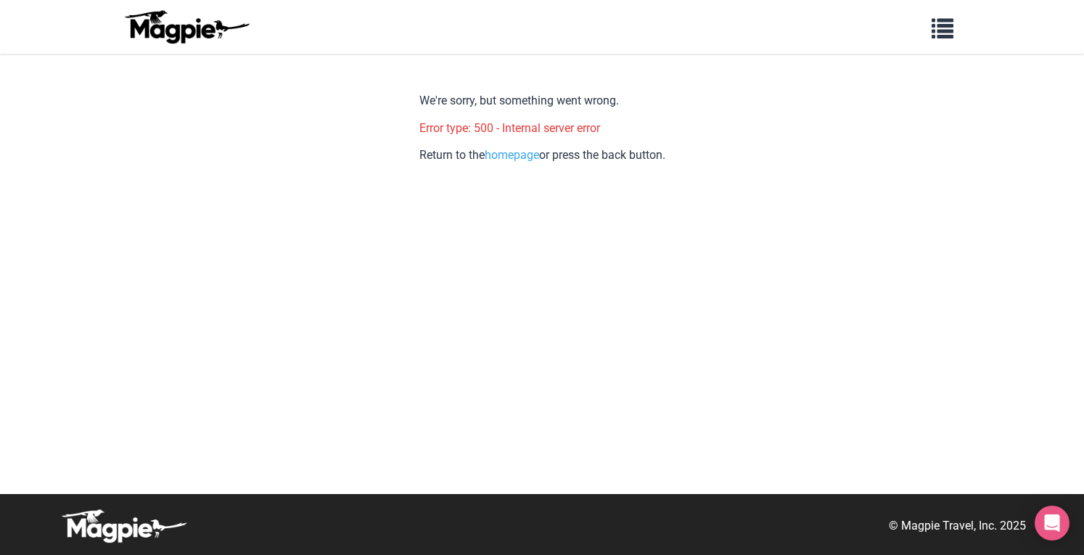
click at [823, 247] on body "Problems we solve Products Content Management and Distribution Magpie for Resel…" at bounding box center [542, 277] width 1084 height 555
